Goal: Find contact information: Find contact information

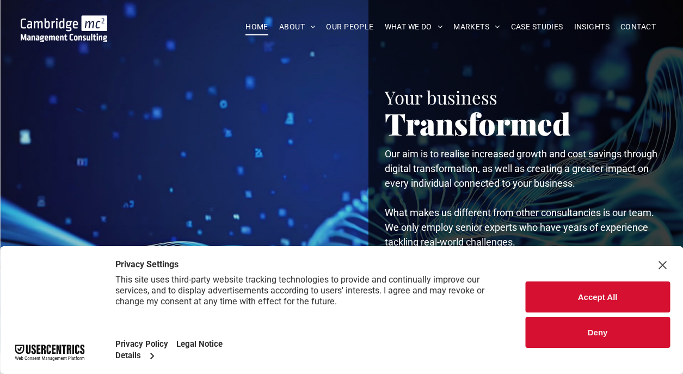
click at [585, 298] on button "Accept All" at bounding box center [597, 296] width 145 height 31
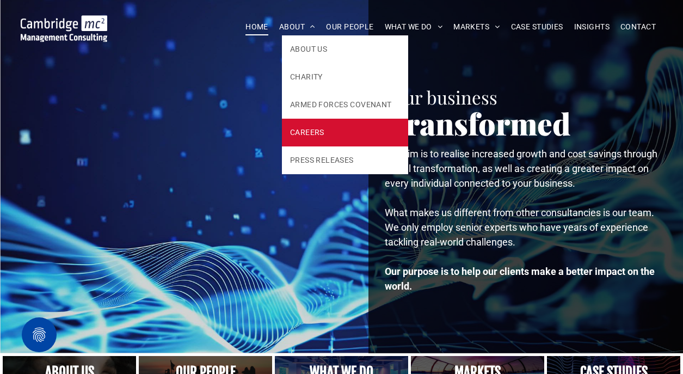
click at [321, 128] on span "CAREERS" at bounding box center [307, 132] width 34 height 11
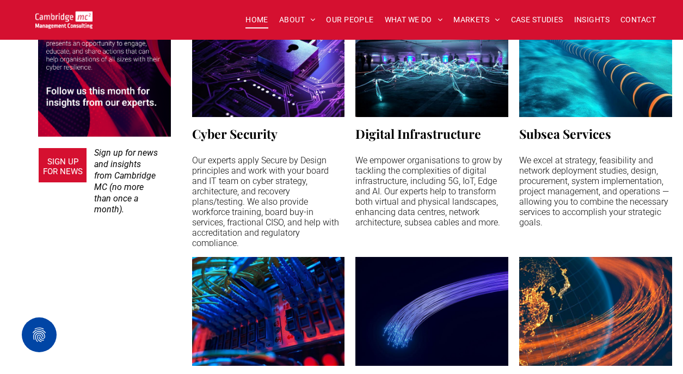
scroll to position [1013, 0]
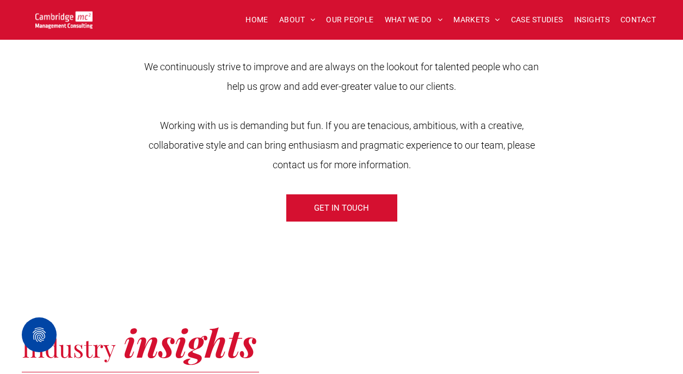
scroll to position [463, 0]
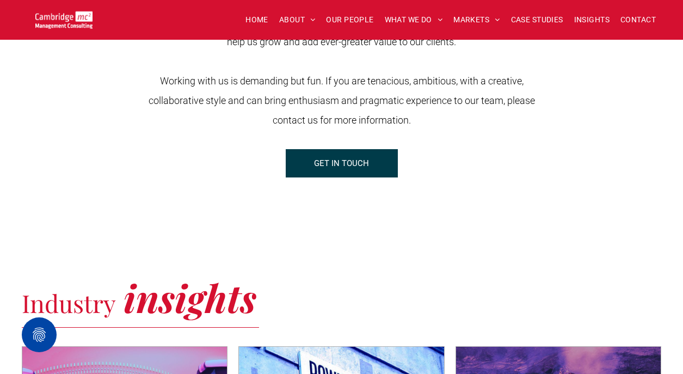
click at [352, 170] on span "GET IN TOUCH" at bounding box center [341, 163] width 55 height 27
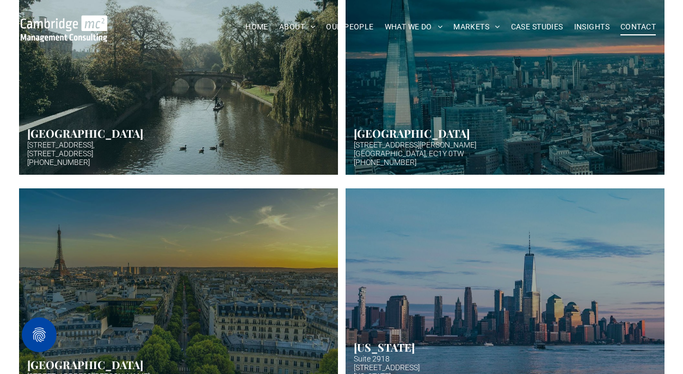
scroll to position [428, 0]
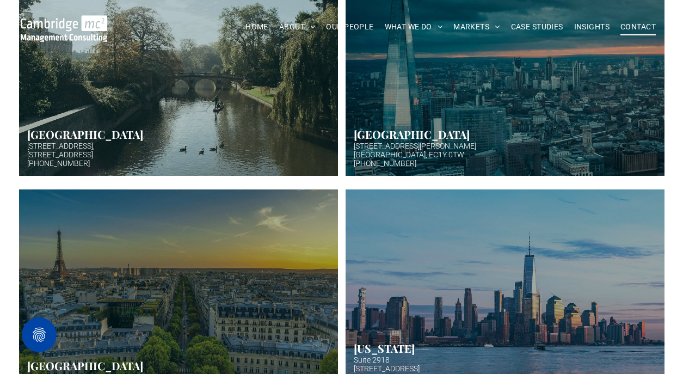
click at [227, 105] on link "Hazy afternoon photo of river and bridge in Cambridge. Punt boat in middle-dist…" at bounding box center [178, 67] width 319 height 218
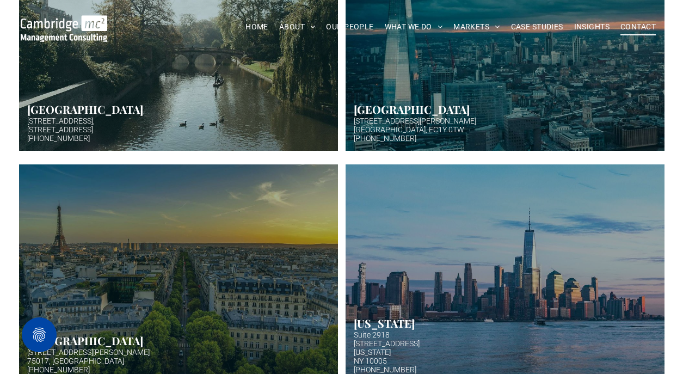
scroll to position [447, 0]
